Goal: Connect with others: Connect with others

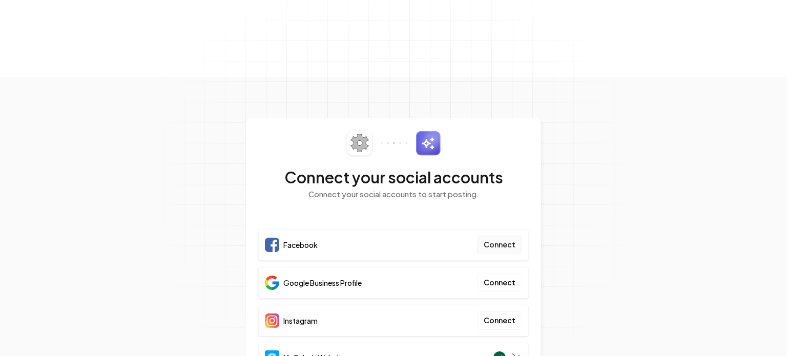
click at [508, 236] on button "Connect" at bounding box center [499, 245] width 45 height 18
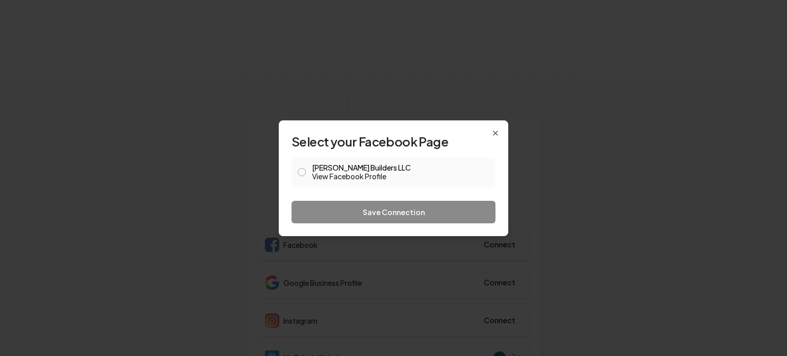
click at [303, 170] on button "[PERSON_NAME] Builders LLC View Facebook Profile" at bounding box center [302, 172] width 8 height 8
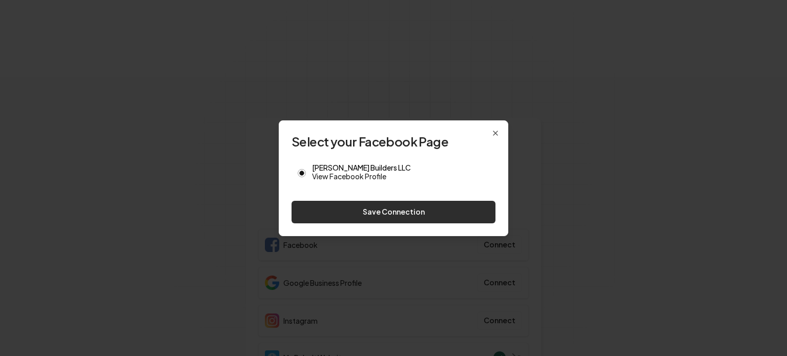
click at [387, 213] on button "Save Connection" at bounding box center [394, 212] width 204 height 23
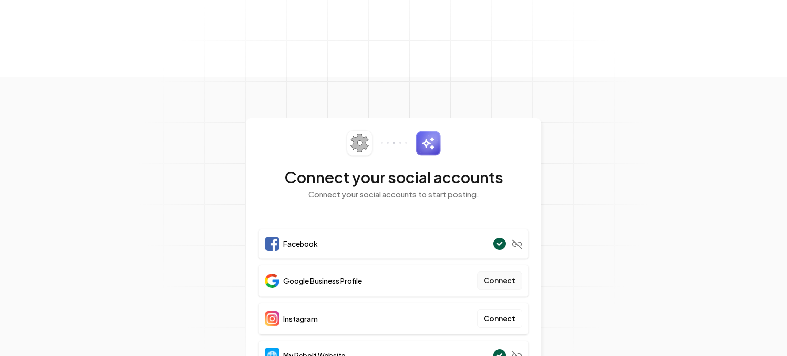
click at [508, 272] on button "Connect" at bounding box center [499, 281] width 45 height 18
click at [501, 272] on button "Connect" at bounding box center [499, 281] width 45 height 18
click at [505, 272] on button "Connect" at bounding box center [499, 281] width 45 height 18
click at [500, 310] on button "Connect" at bounding box center [499, 319] width 45 height 18
click at [497, 310] on button "Connect" at bounding box center [499, 319] width 45 height 18
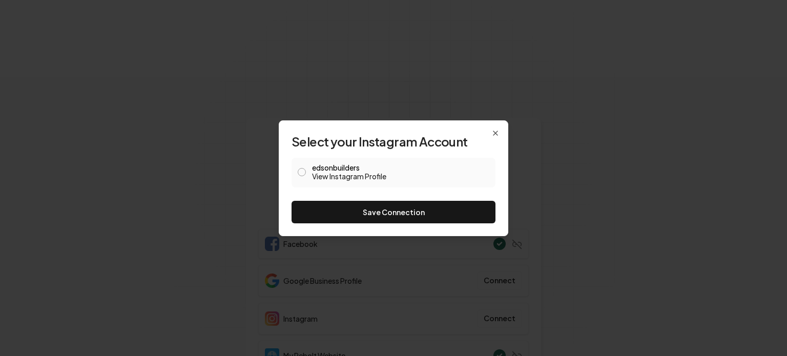
click at [303, 171] on button "edsonbuilders View Instagram Profile" at bounding box center [302, 172] width 8 height 8
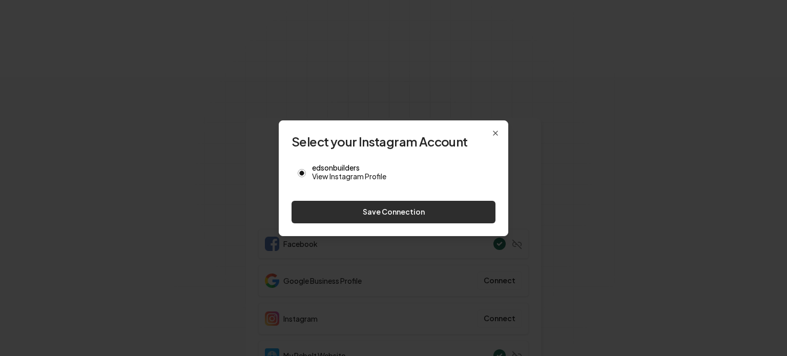
click at [374, 213] on button "Save Connection" at bounding box center [394, 212] width 204 height 23
